Goal: Information Seeking & Learning: Check status

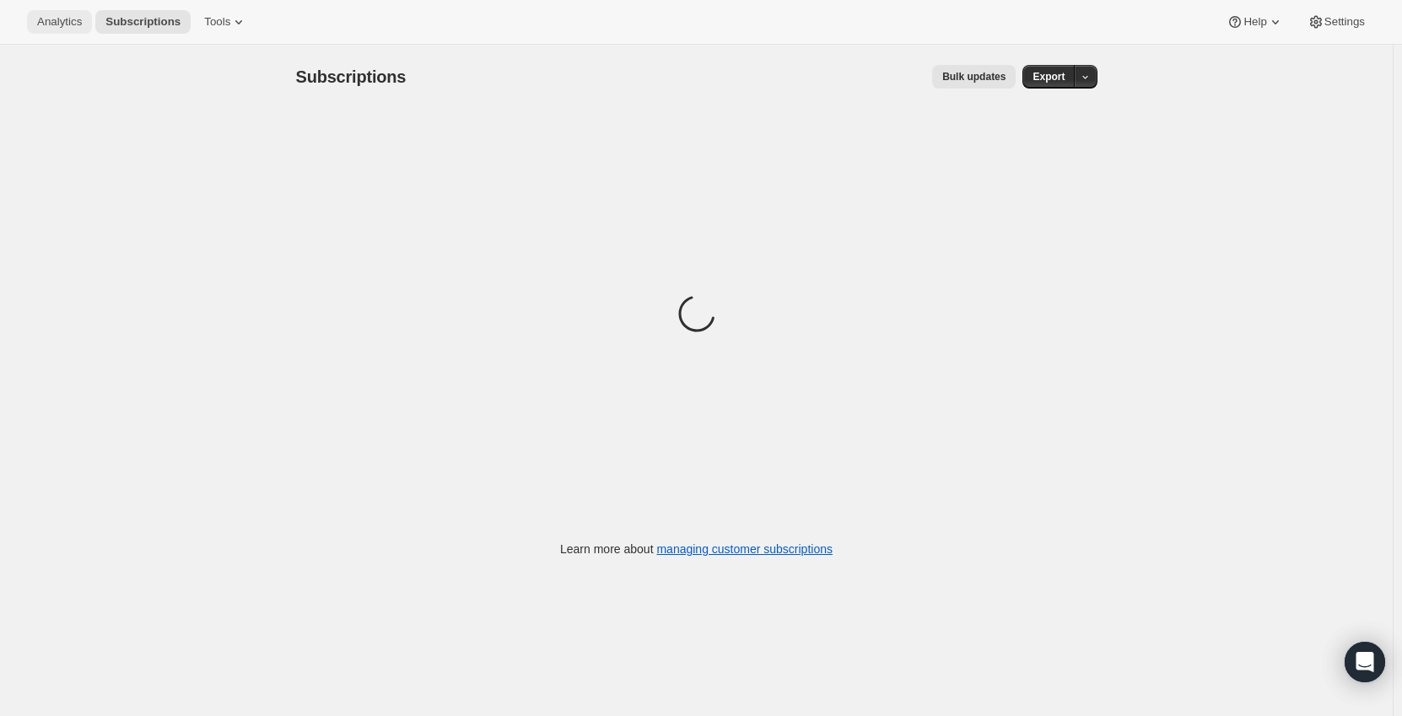
click at [54, 22] on span "Analytics" at bounding box center [59, 21] width 45 height 13
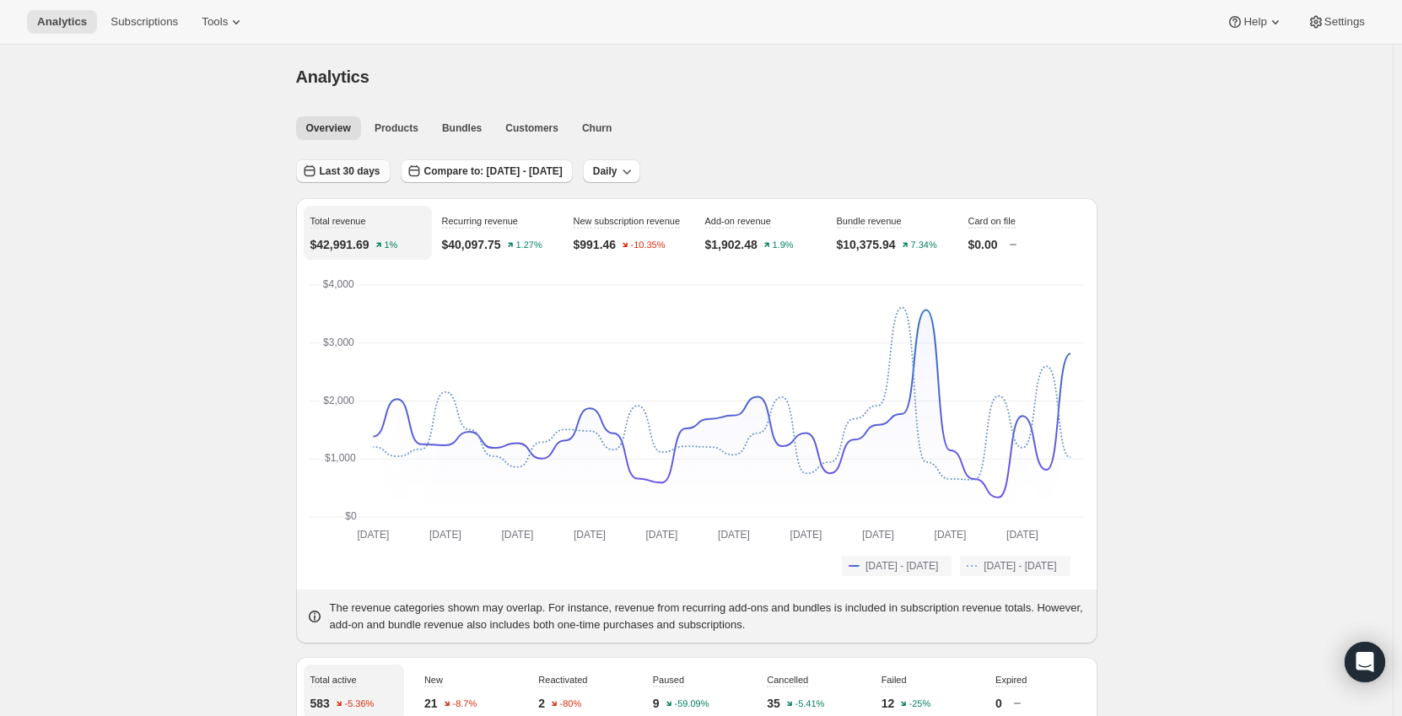
click at [336, 168] on span "Last 30 days" at bounding box center [350, 170] width 61 height 13
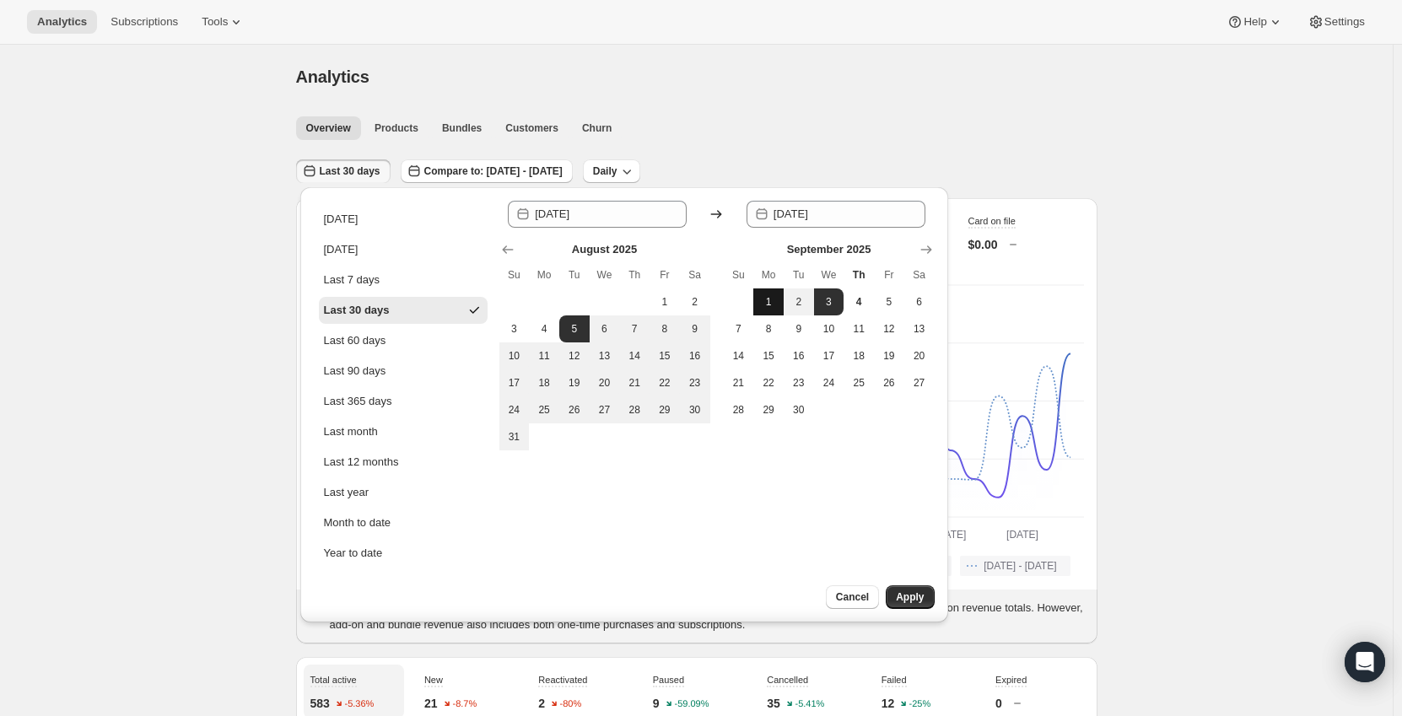
click at [767, 296] on span "1" at bounding box center [768, 301] width 17 height 13
type input "[DATE]"
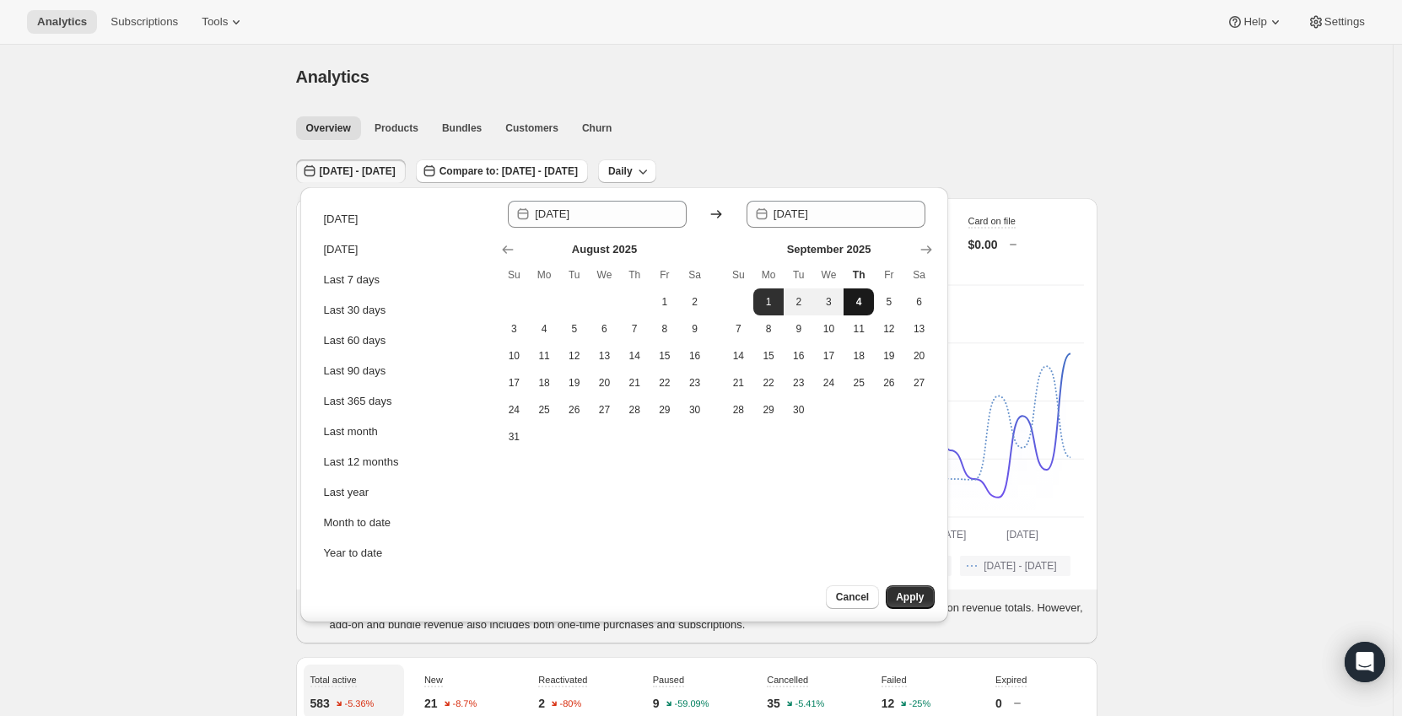
click at [865, 302] on span "4" at bounding box center [858, 301] width 17 height 13
type input "[DATE]"
click at [905, 599] on span "Apply" at bounding box center [910, 596] width 28 height 13
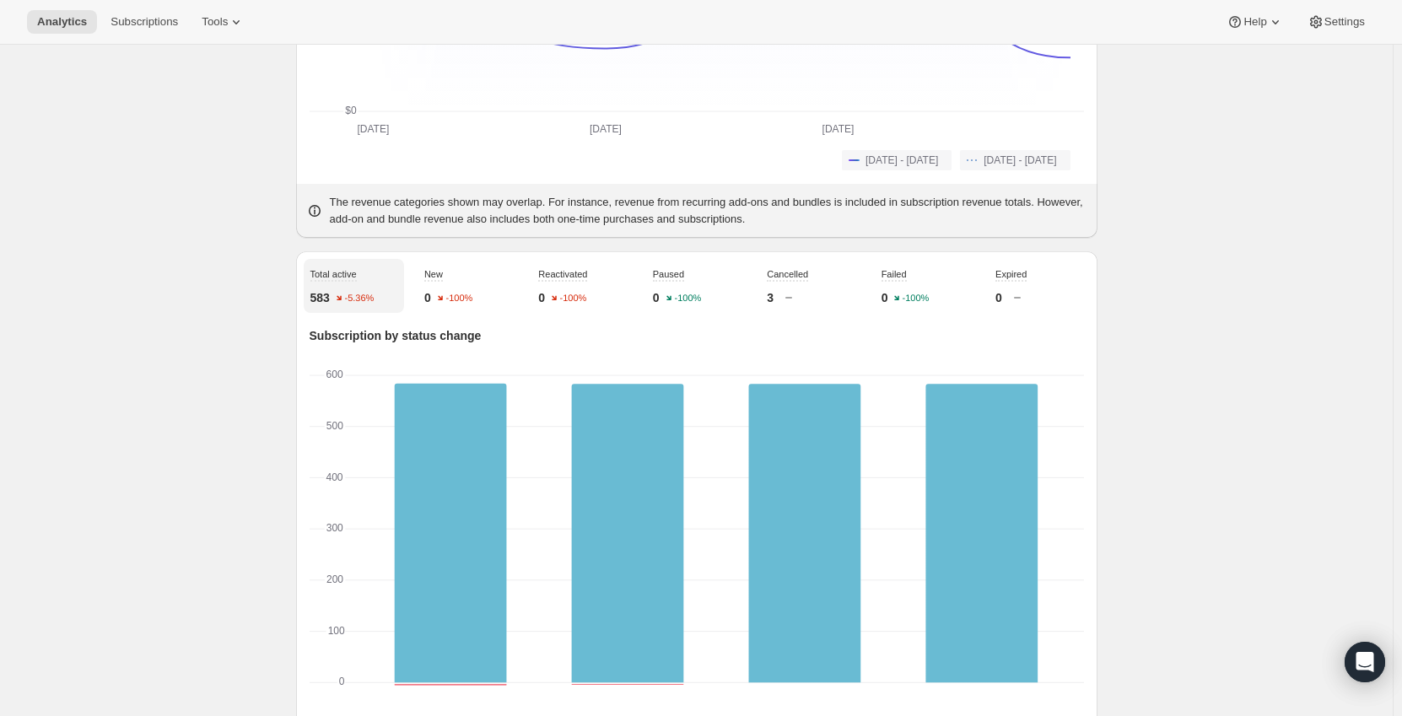
scroll to position [422, 0]
